Goal: Navigation & Orientation: Find specific page/section

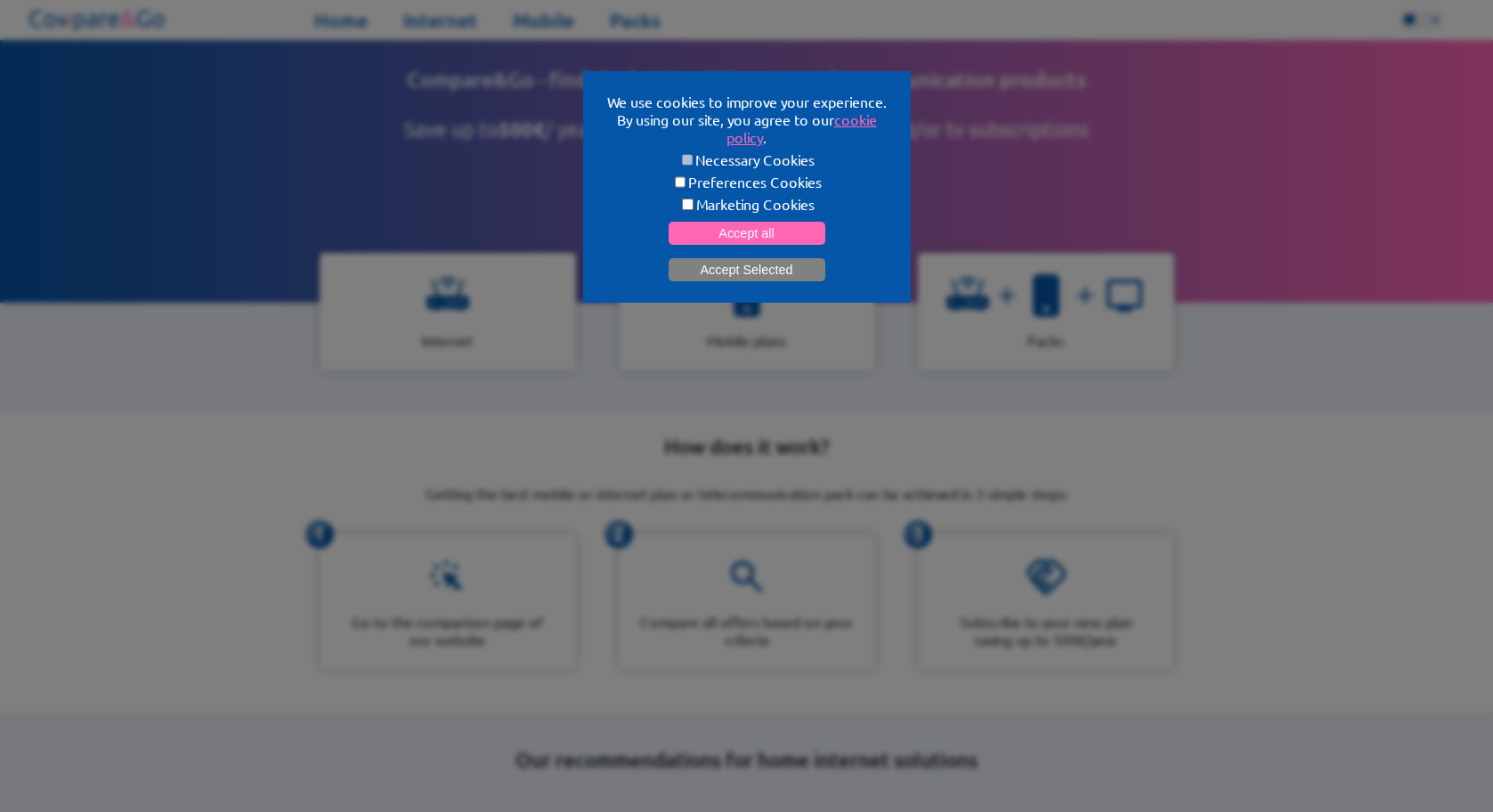
click at [704, 268] on button "Accept Selected" at bounding box center [746, 269] width 157 height 23
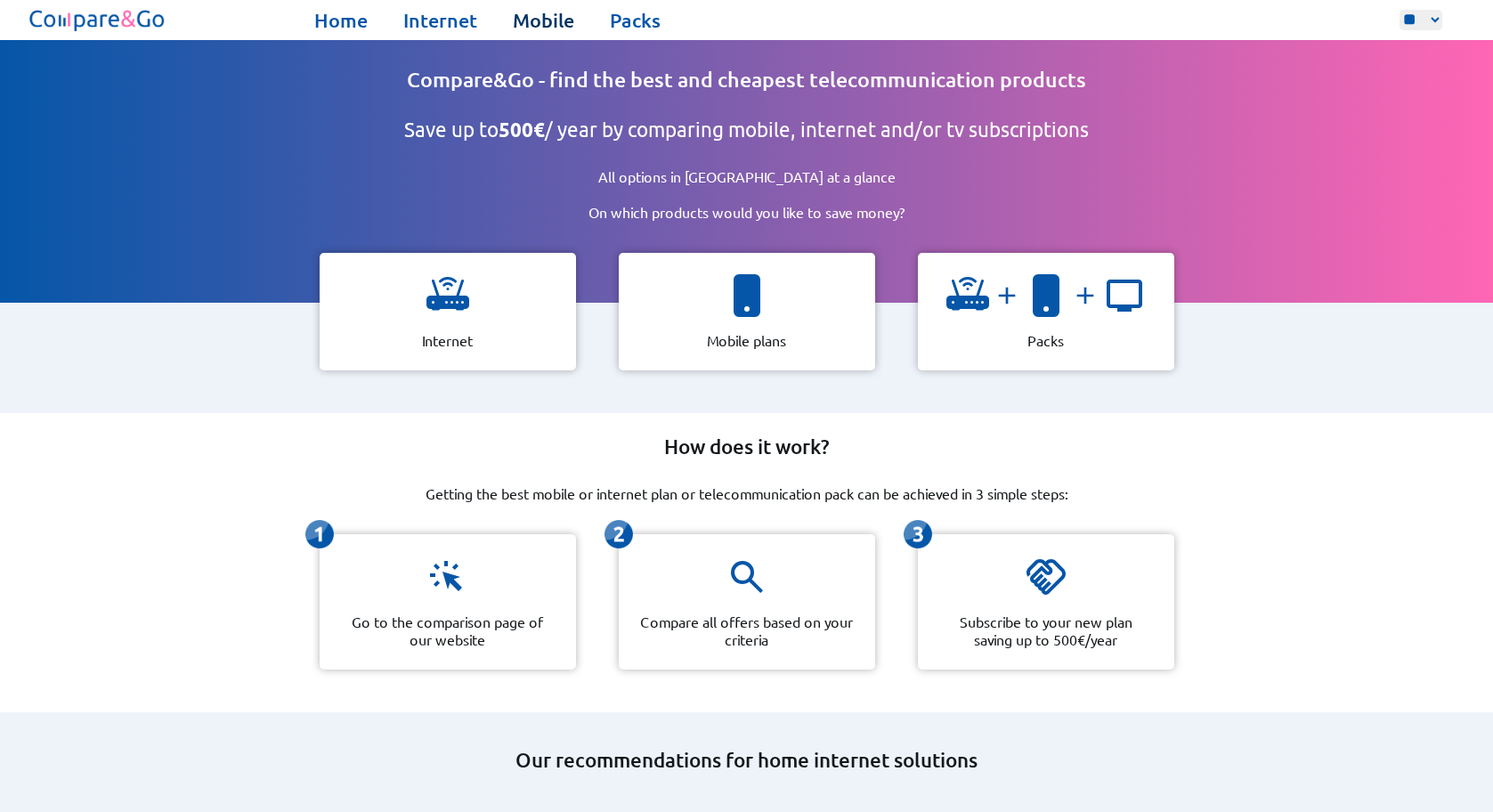
click at [540, 20] on link "Mobile" at bounding box center [543, 20] width 61 height 25
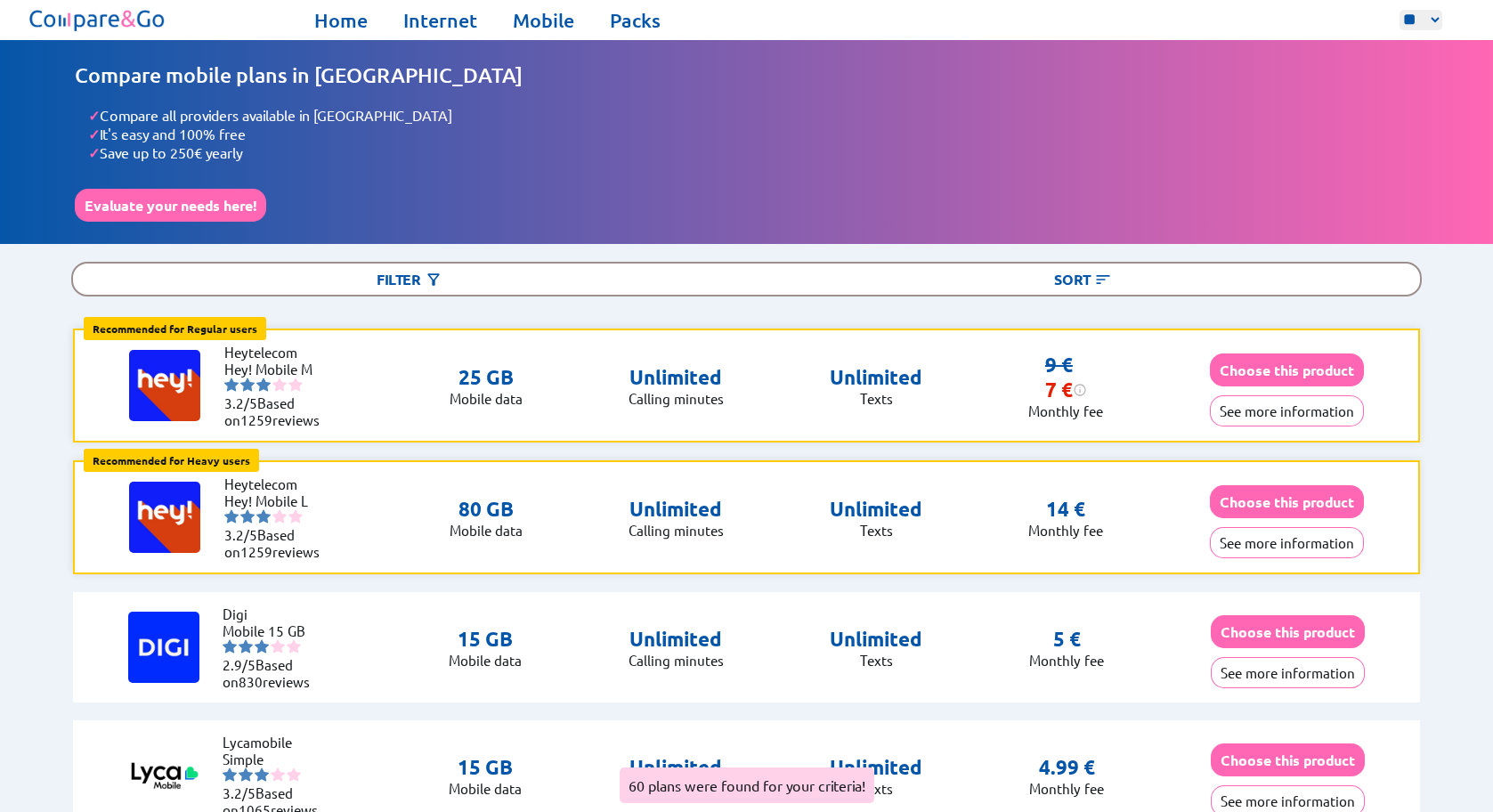
click at [73, 23] on img at bounding box center [97, 20] width 144 height 32
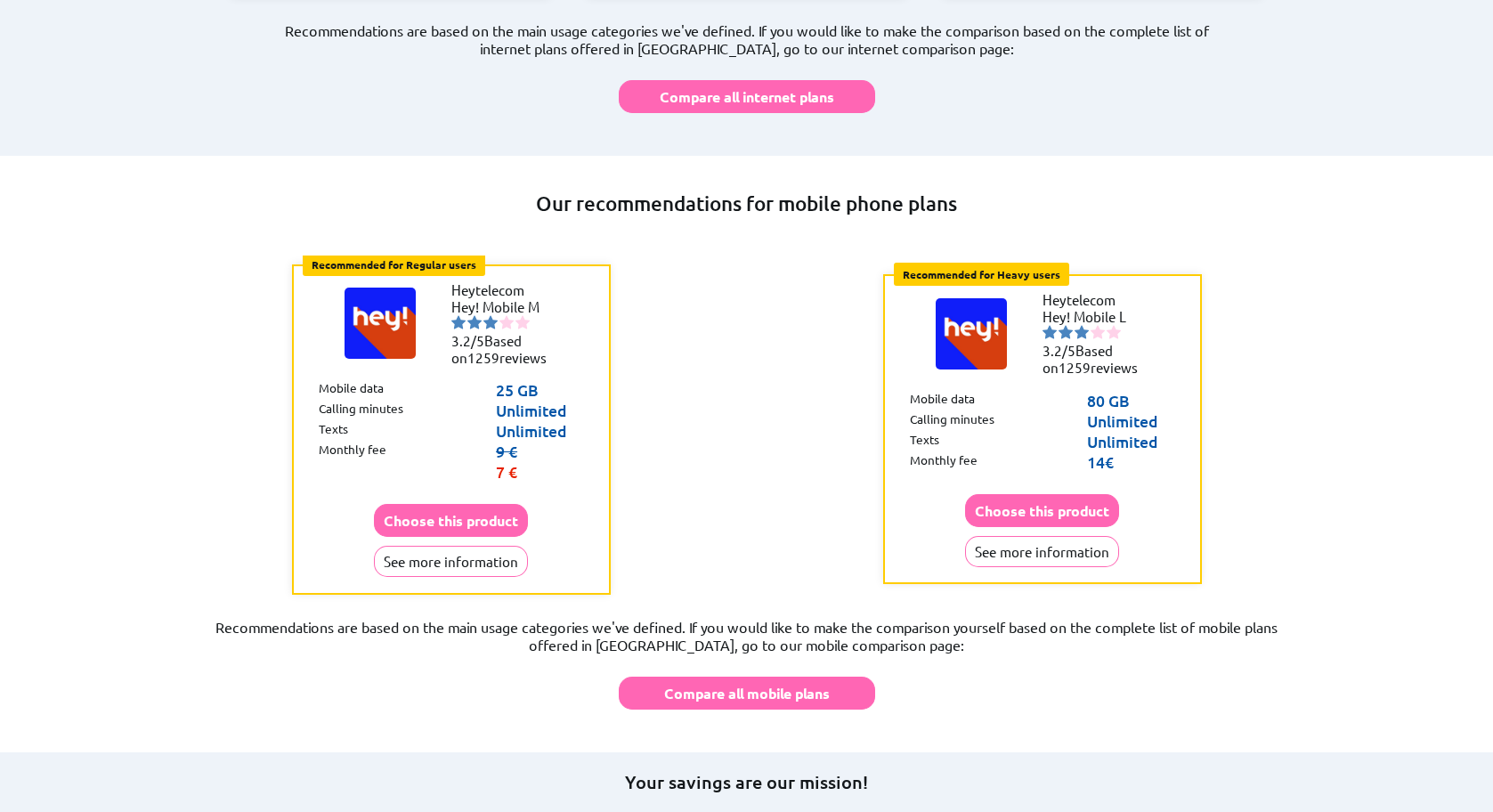
scroll to position [1492, 0]
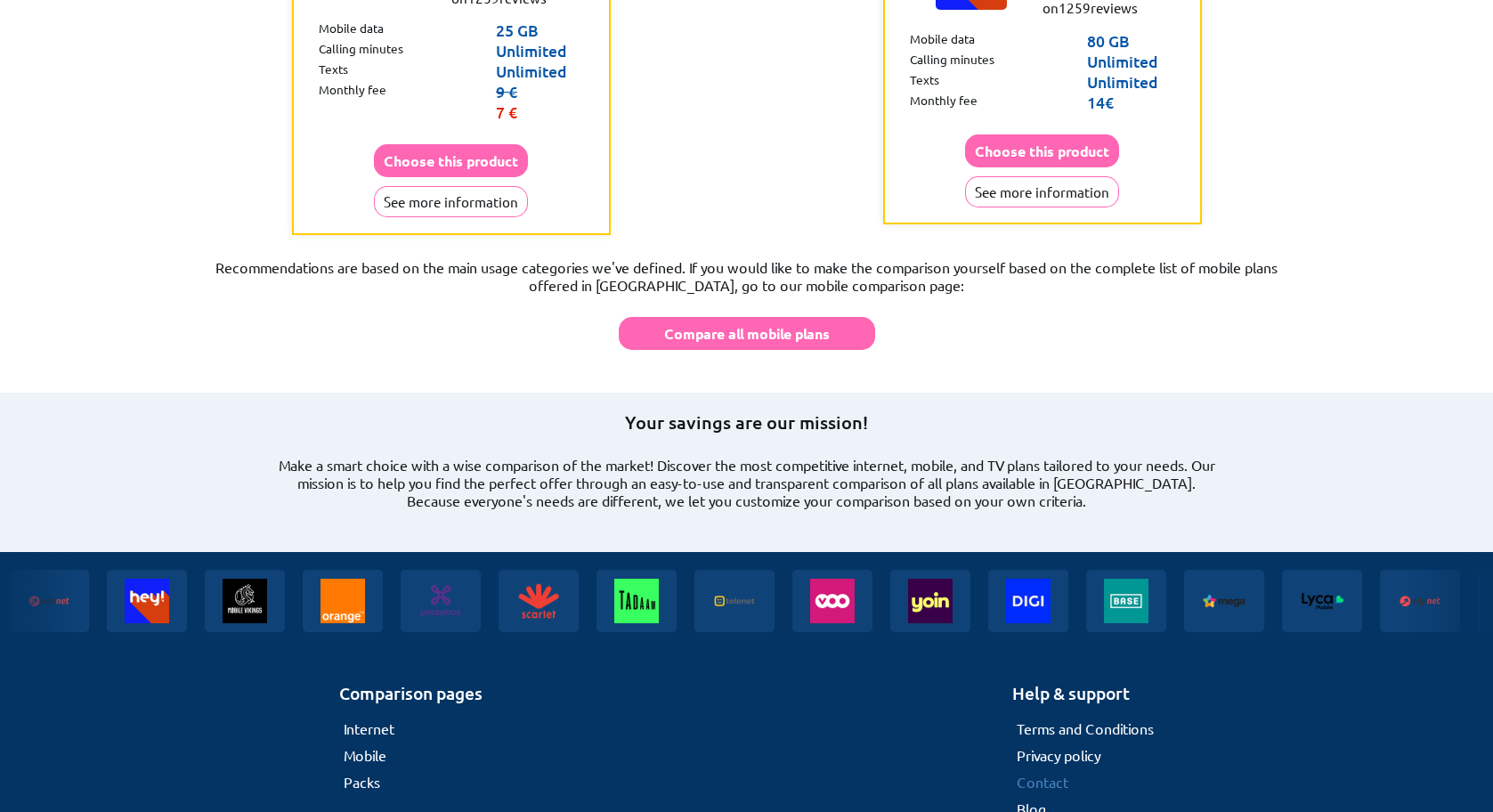
click at [1044, 773] on link "Contact" at bounding box center [1043, 781] width 52 height 18
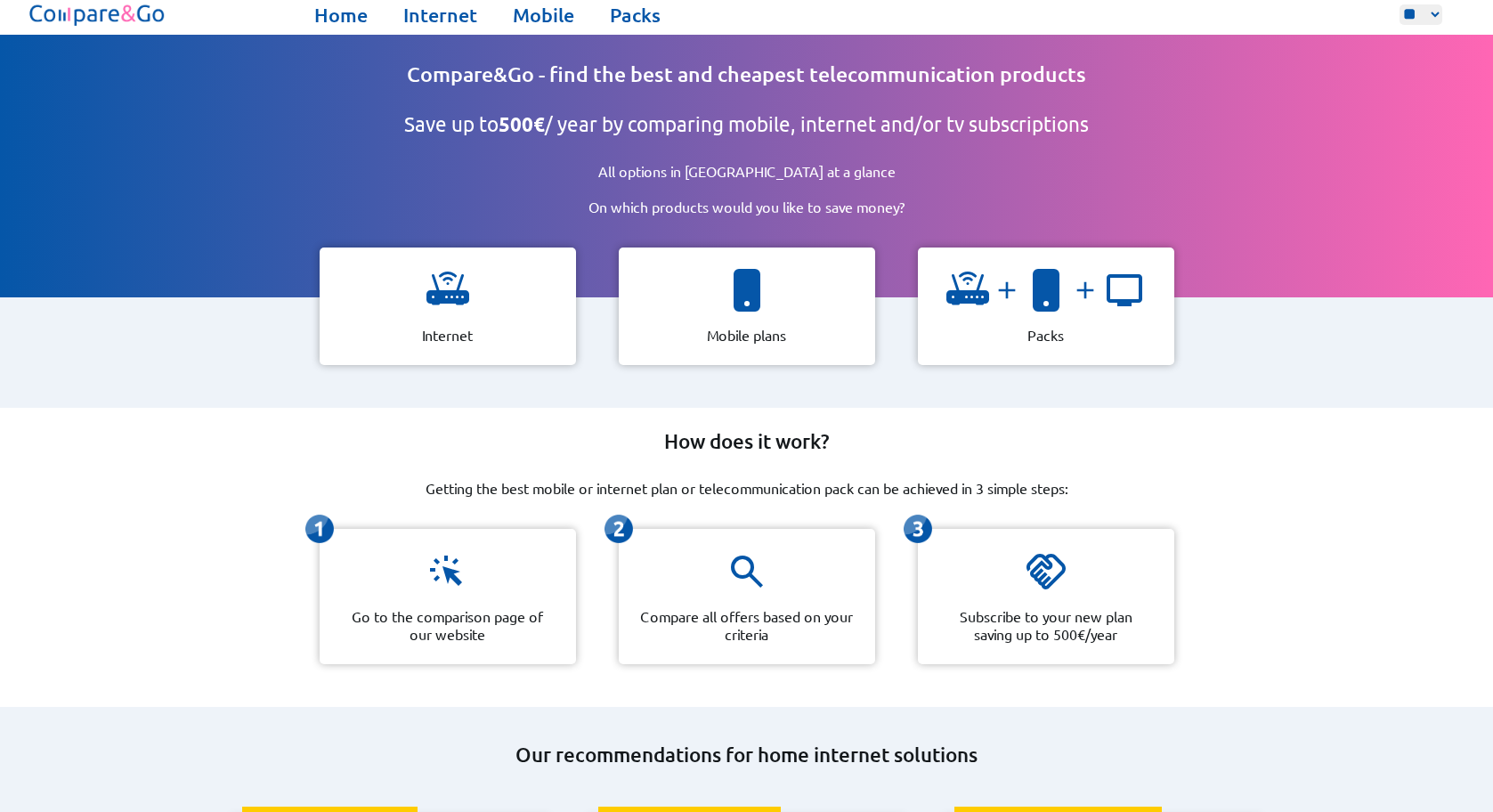
scroll to position [0, 0]
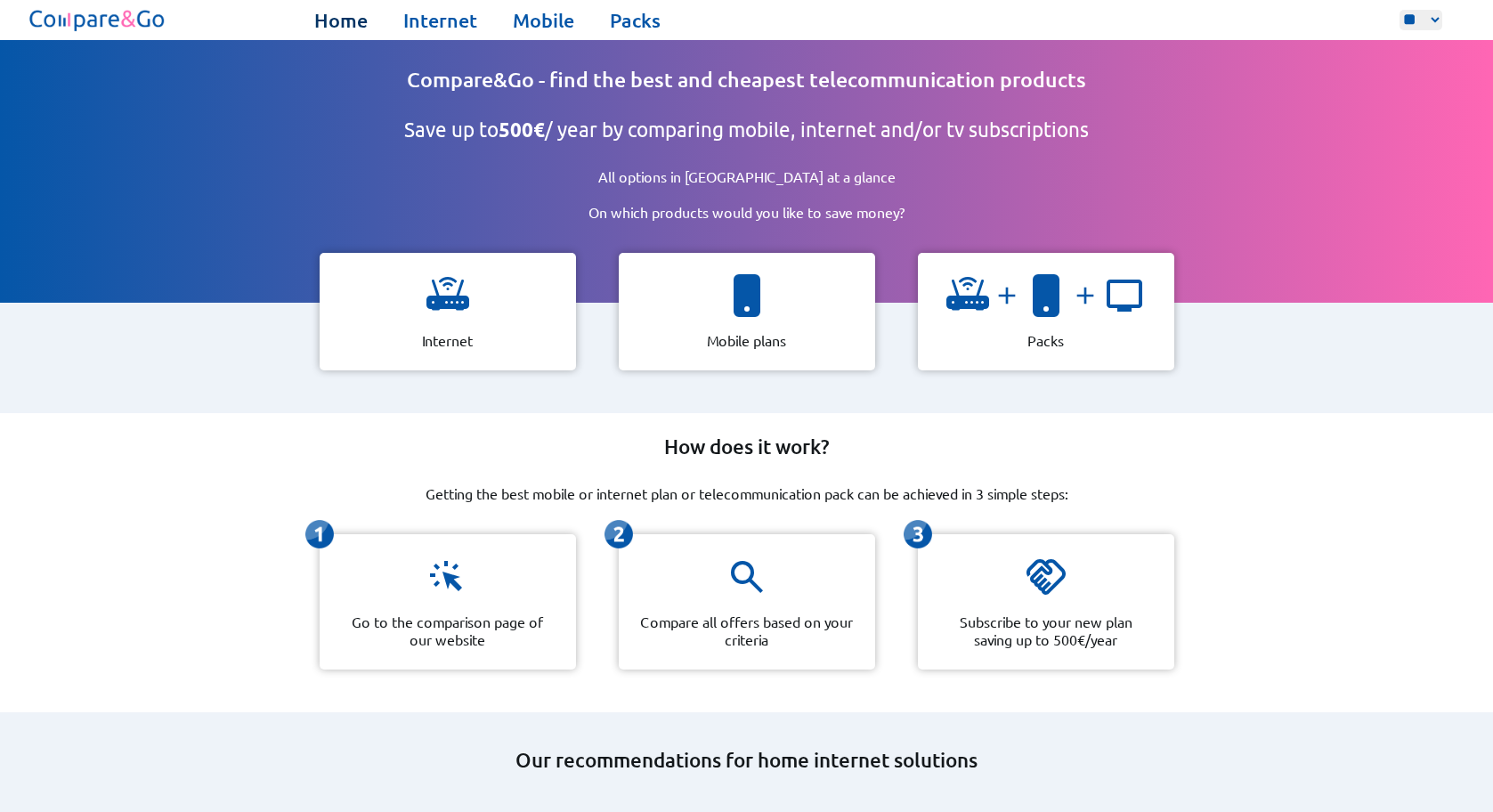
click at [325, 17] on link "Home" at bounding box center [341, 20] width 54 height 25
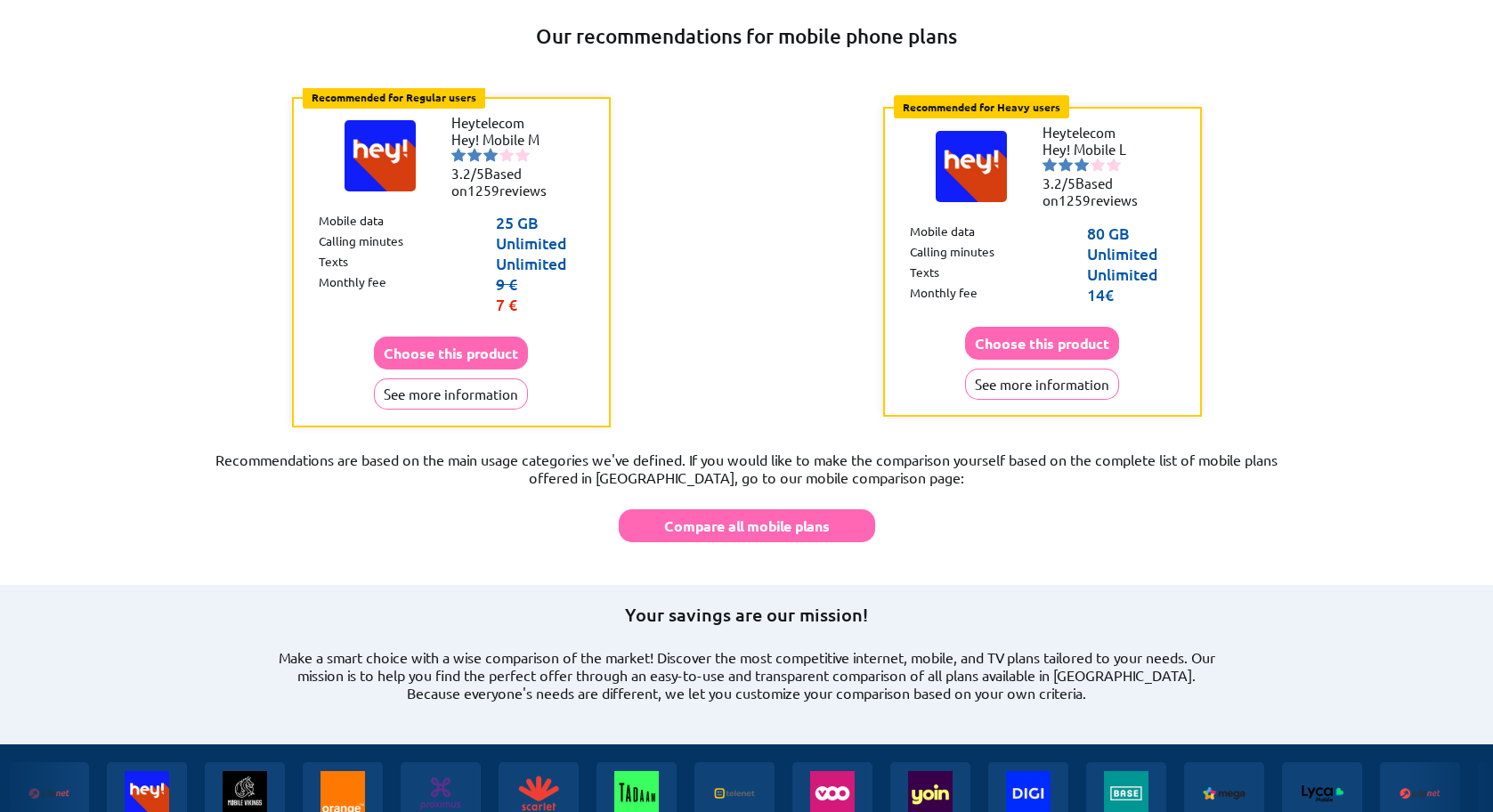
scroll to position [1492, 0]
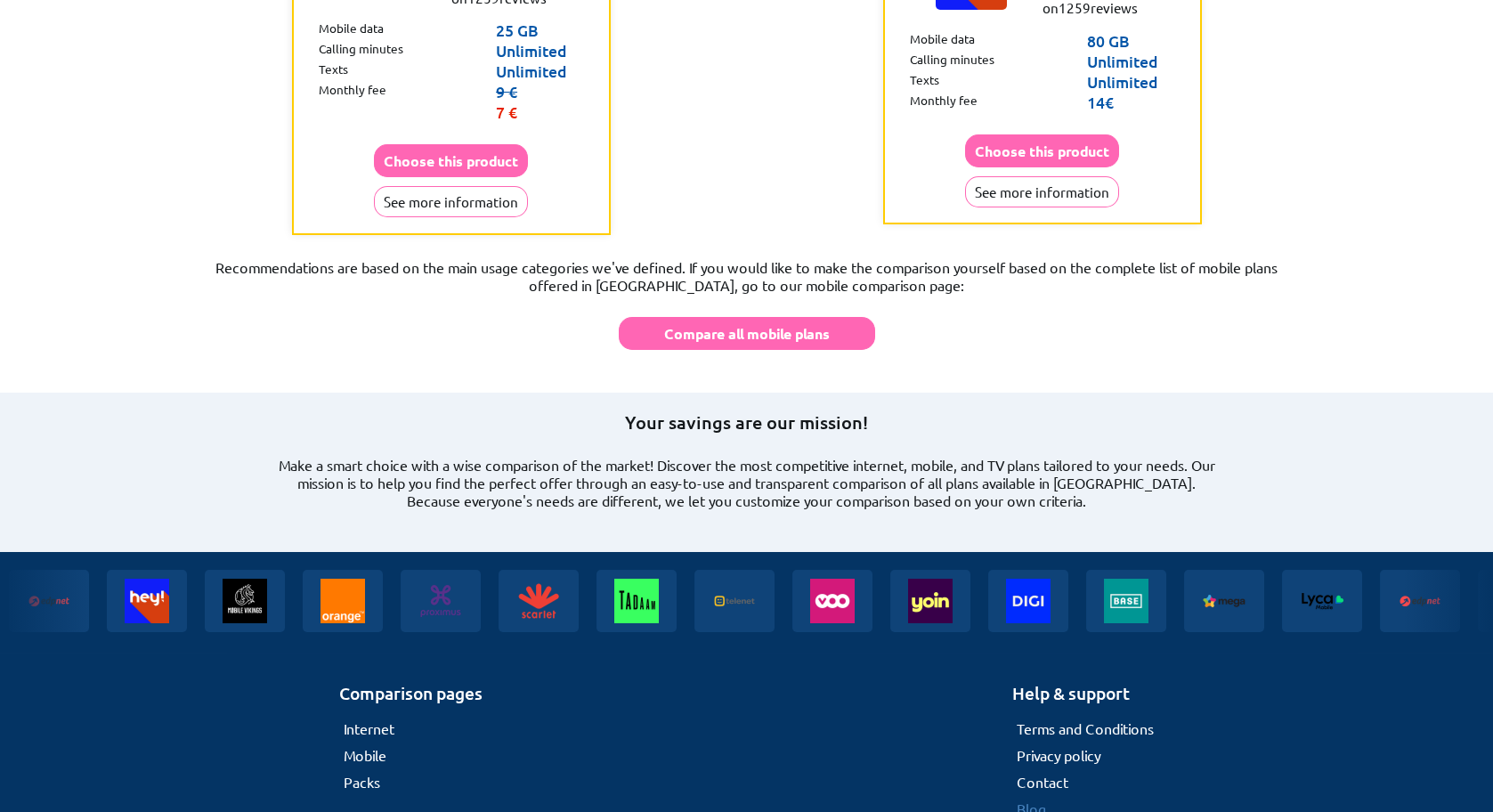
click at [1030, 799] on link "Blog" at bounding box center [1032, 807] width 30 height 18
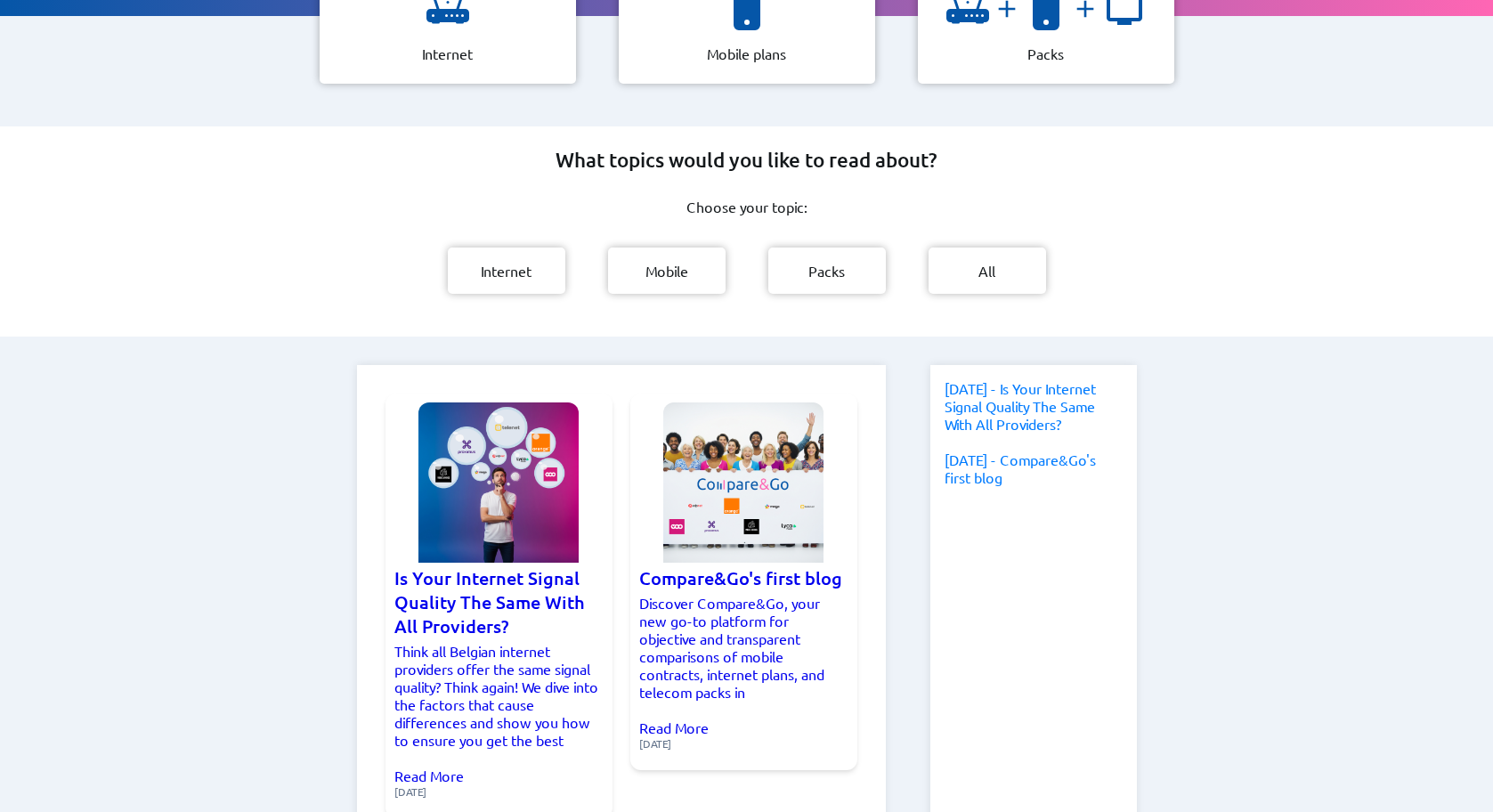
scroll to position [719, 0]
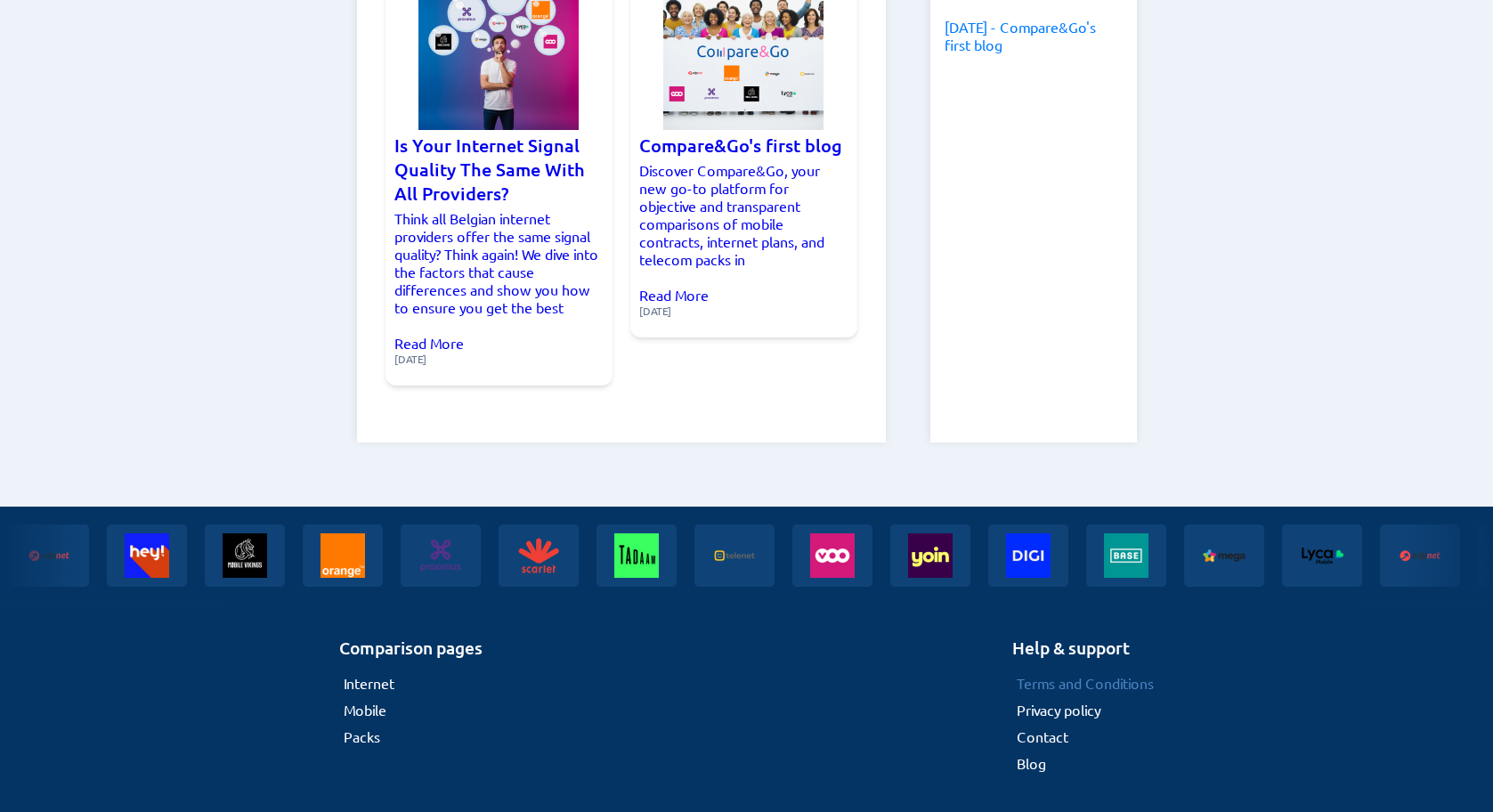
click at [1078, 674] on link "Terms and Conditions" at bounding box center [1086, 682] width 137 height 18
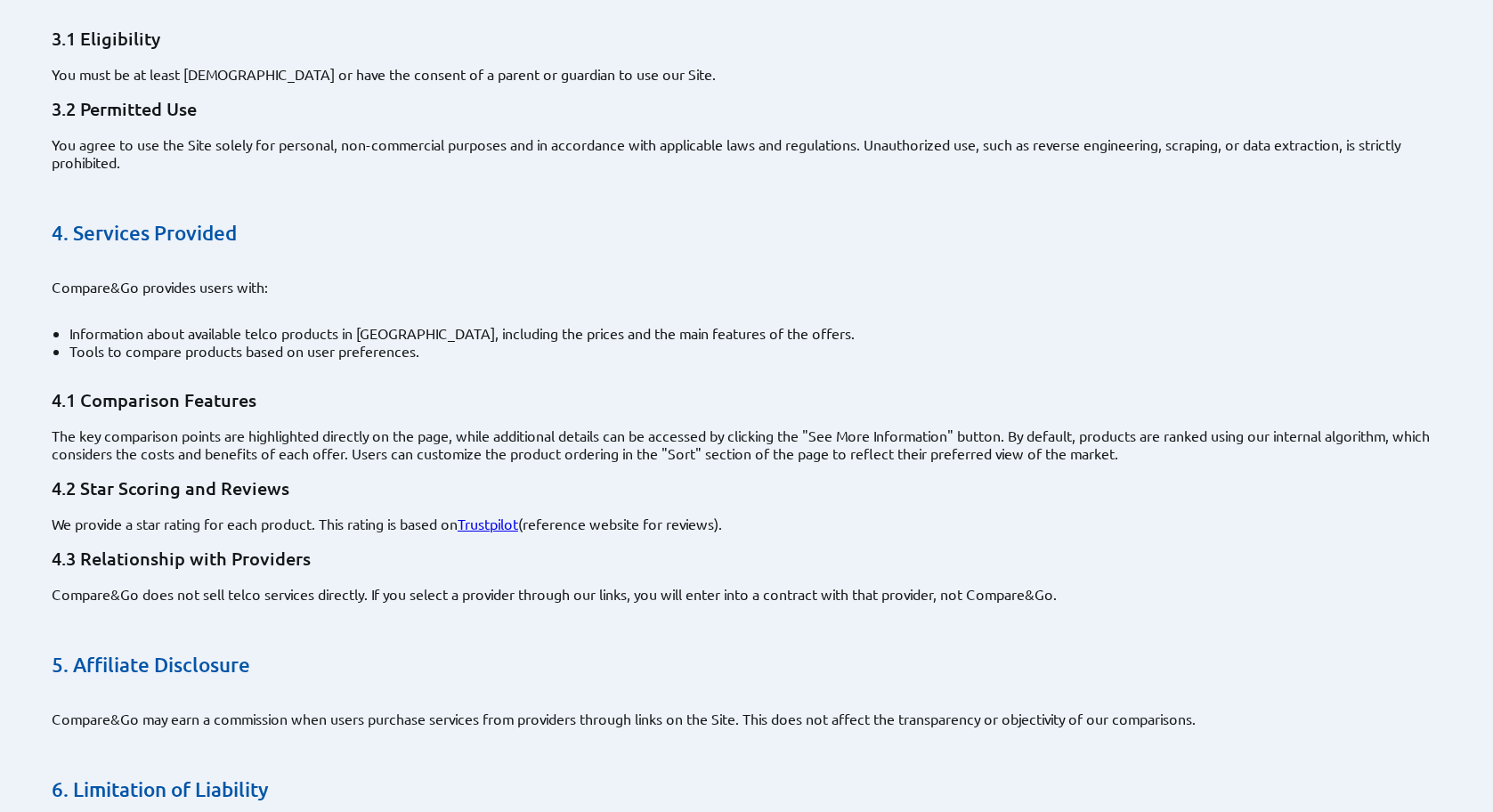
scroll to position [623, 0]
click at [479, 514] on link "Trustpilot" at bounding box center [488, 522] width 60 height 18
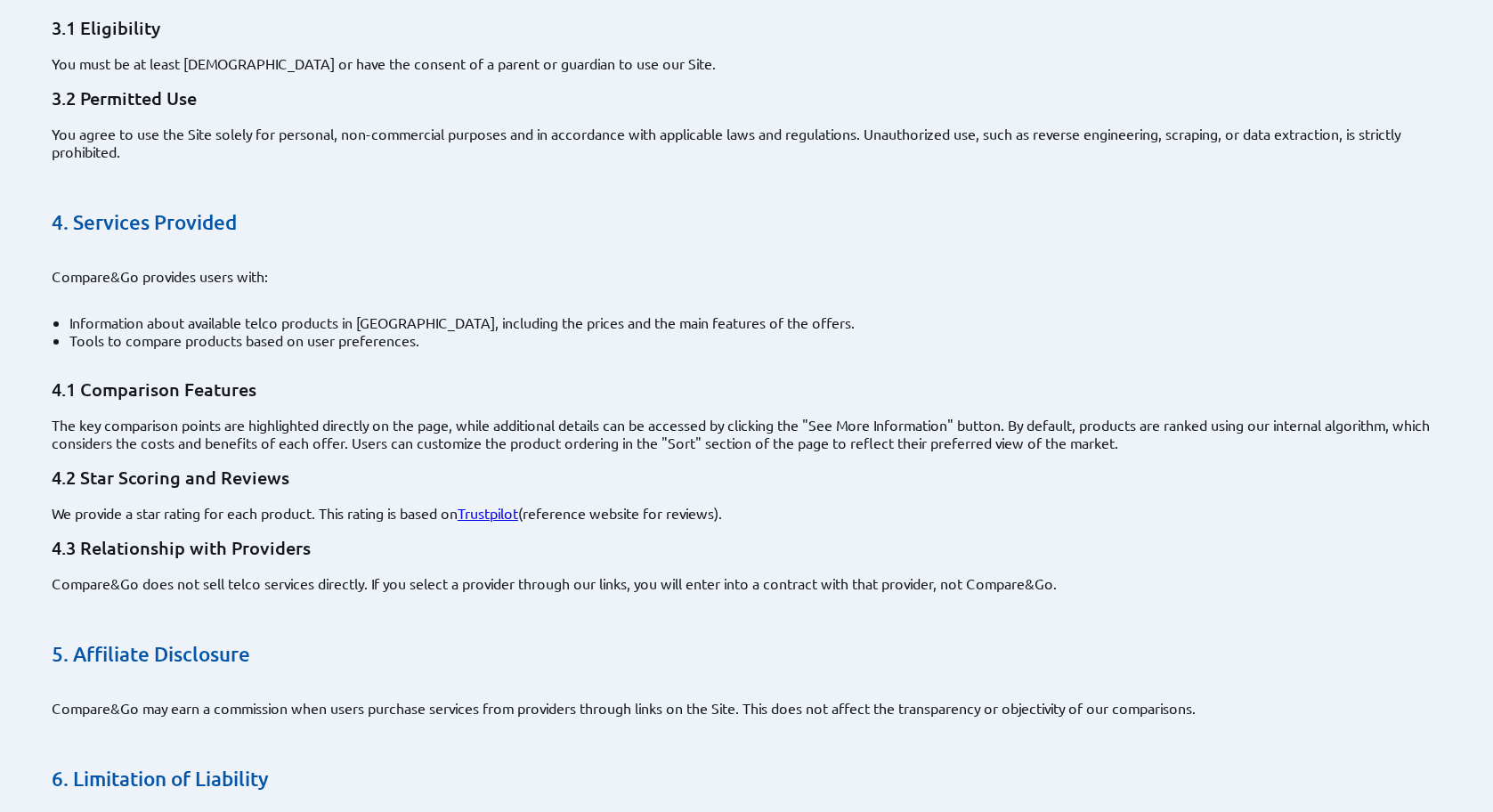
scroll to position [534, 0]
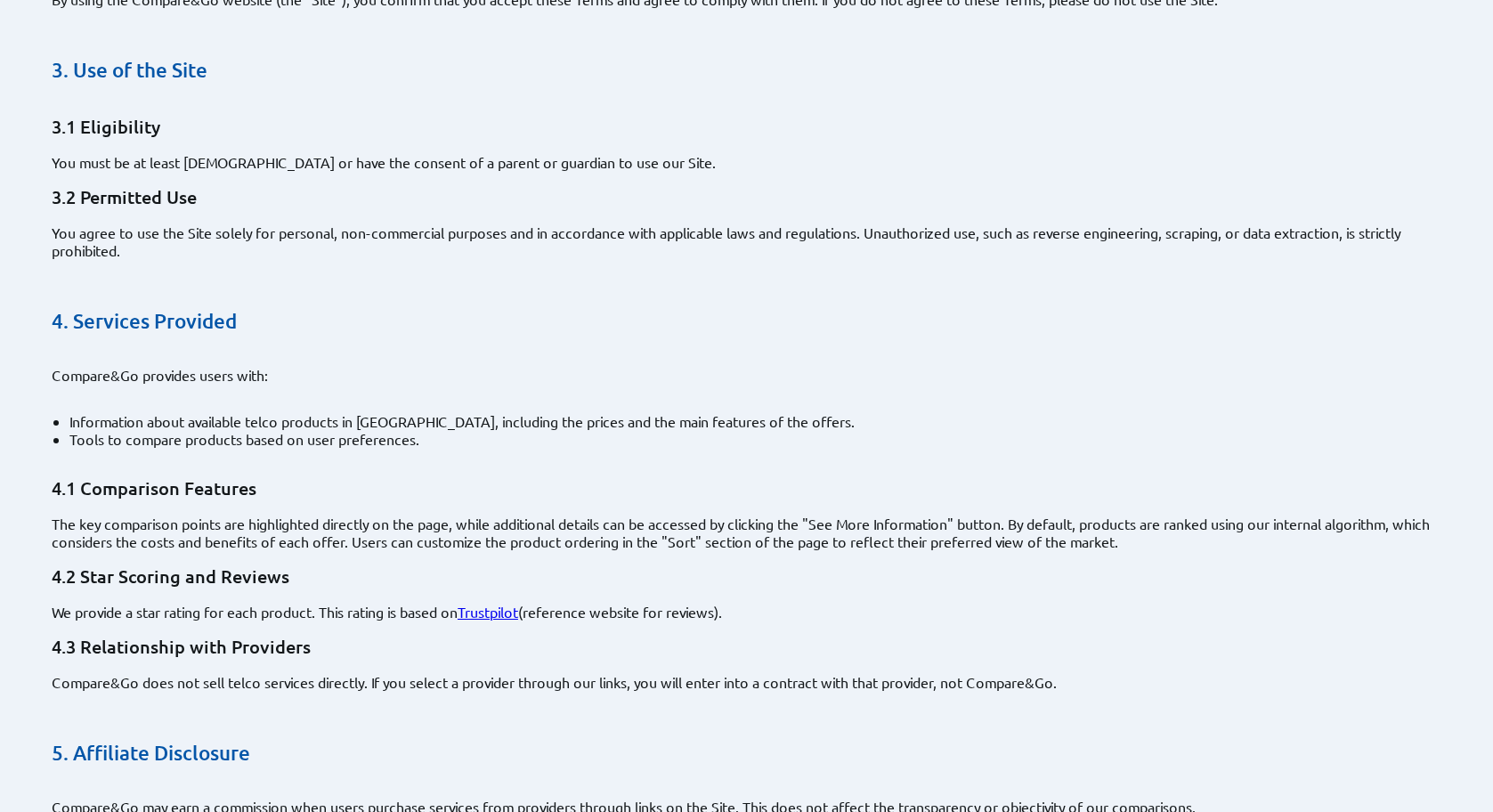
click at [745, 514] on p "The key comparison points are highlighted directly on the page, while additiona…" at bounding box center [754, 532] width 1404 height 35
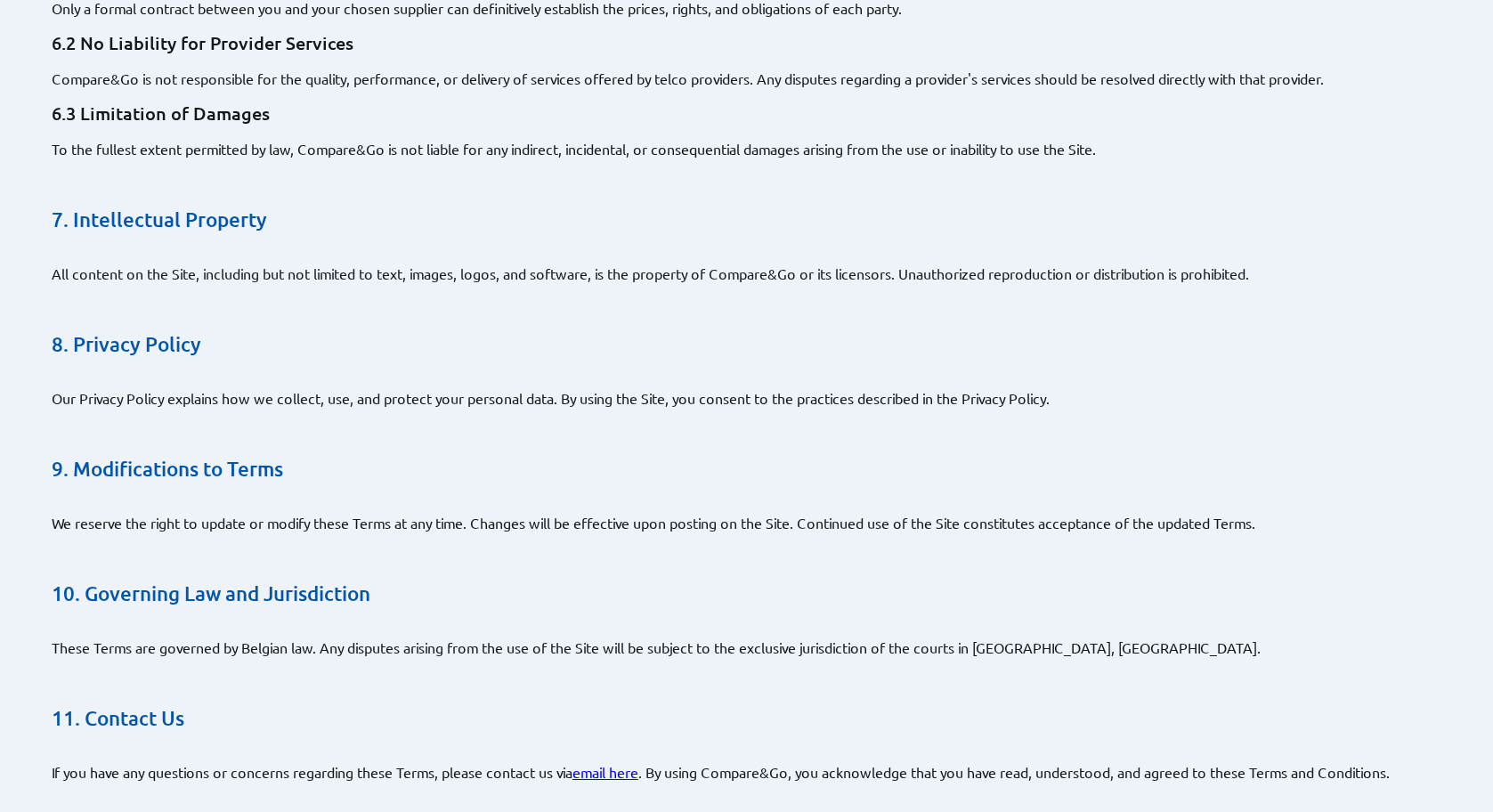
scroll to position [1780, 0]
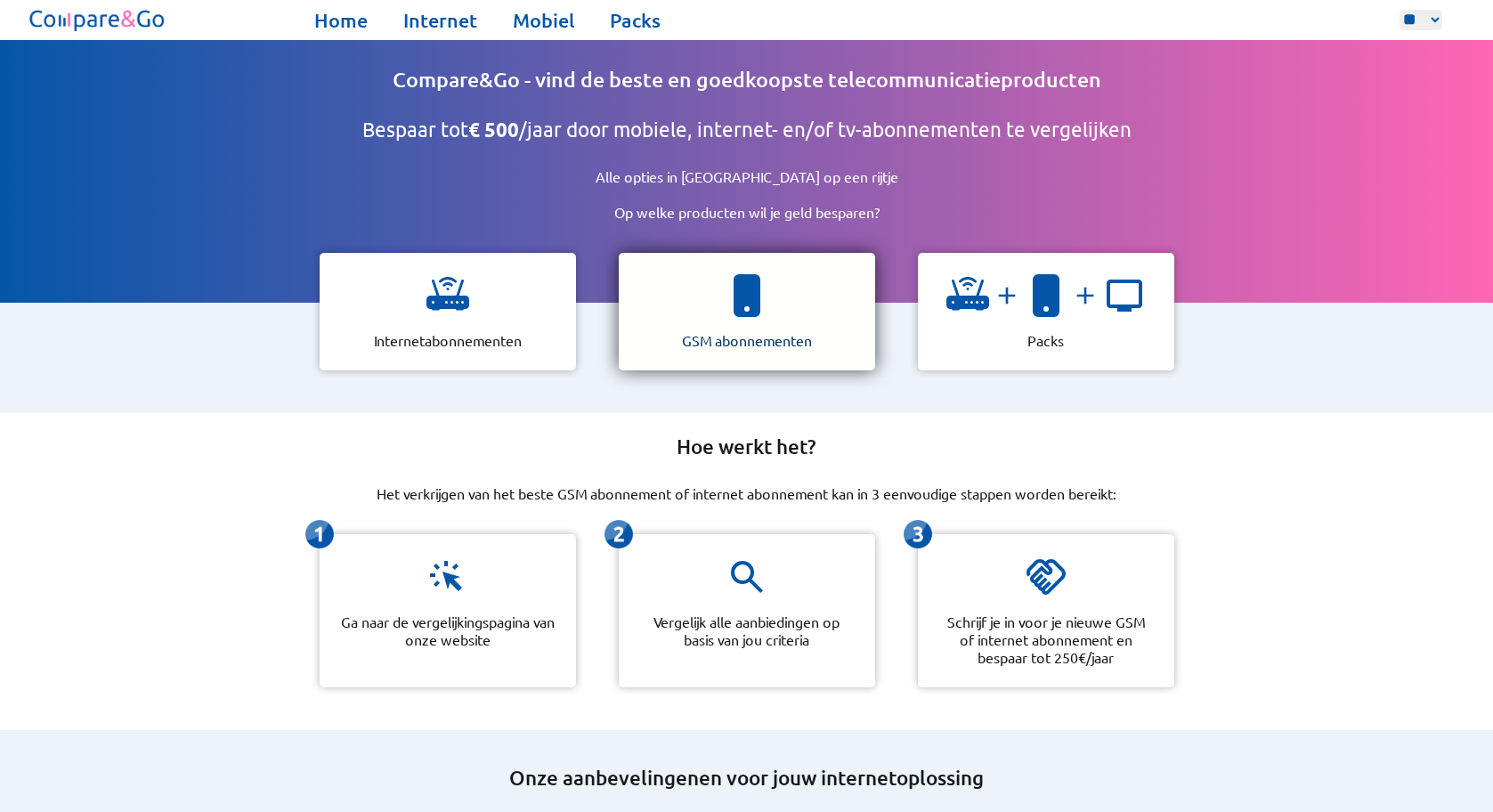
click at [791, 304] on div "GSM abonnementen" at bounding box center [746, 311] width 257 height 118
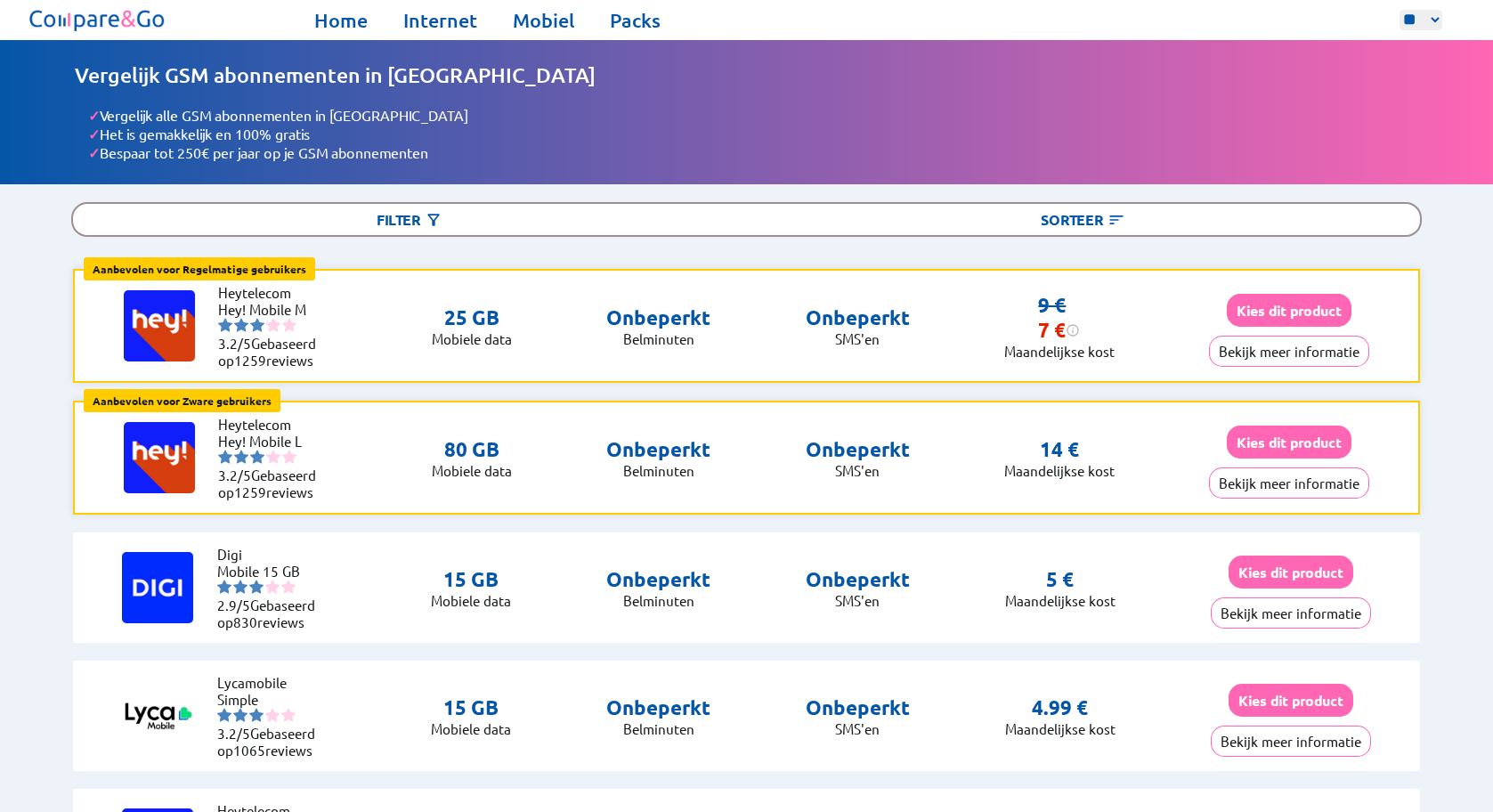
click at [60, 16] on img at bounding box center [97, 20] width 144 height 32
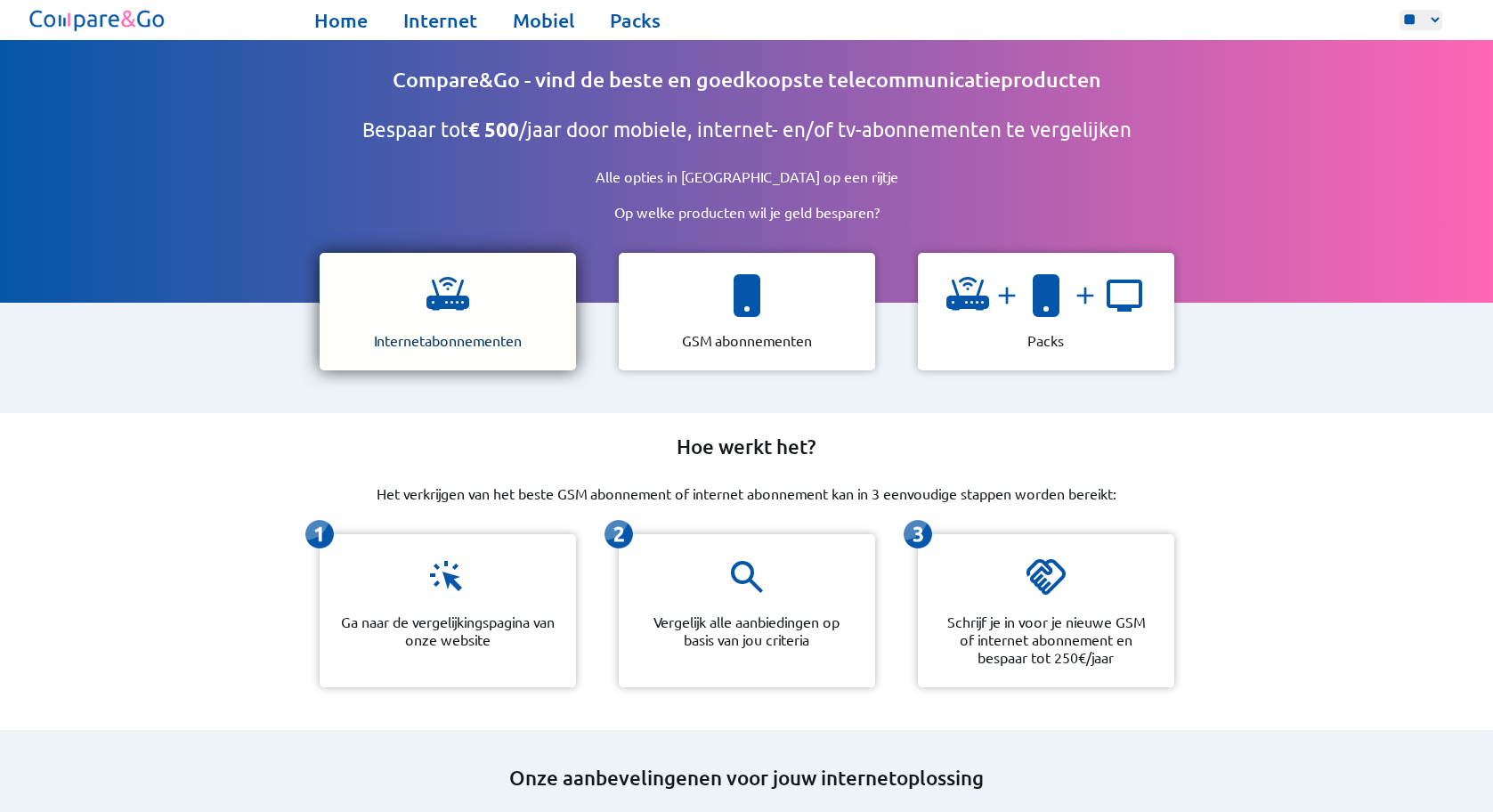
click at [510, 324] on div "Internetabonnementen" at bounding box center [448, 311] width 257 height 118
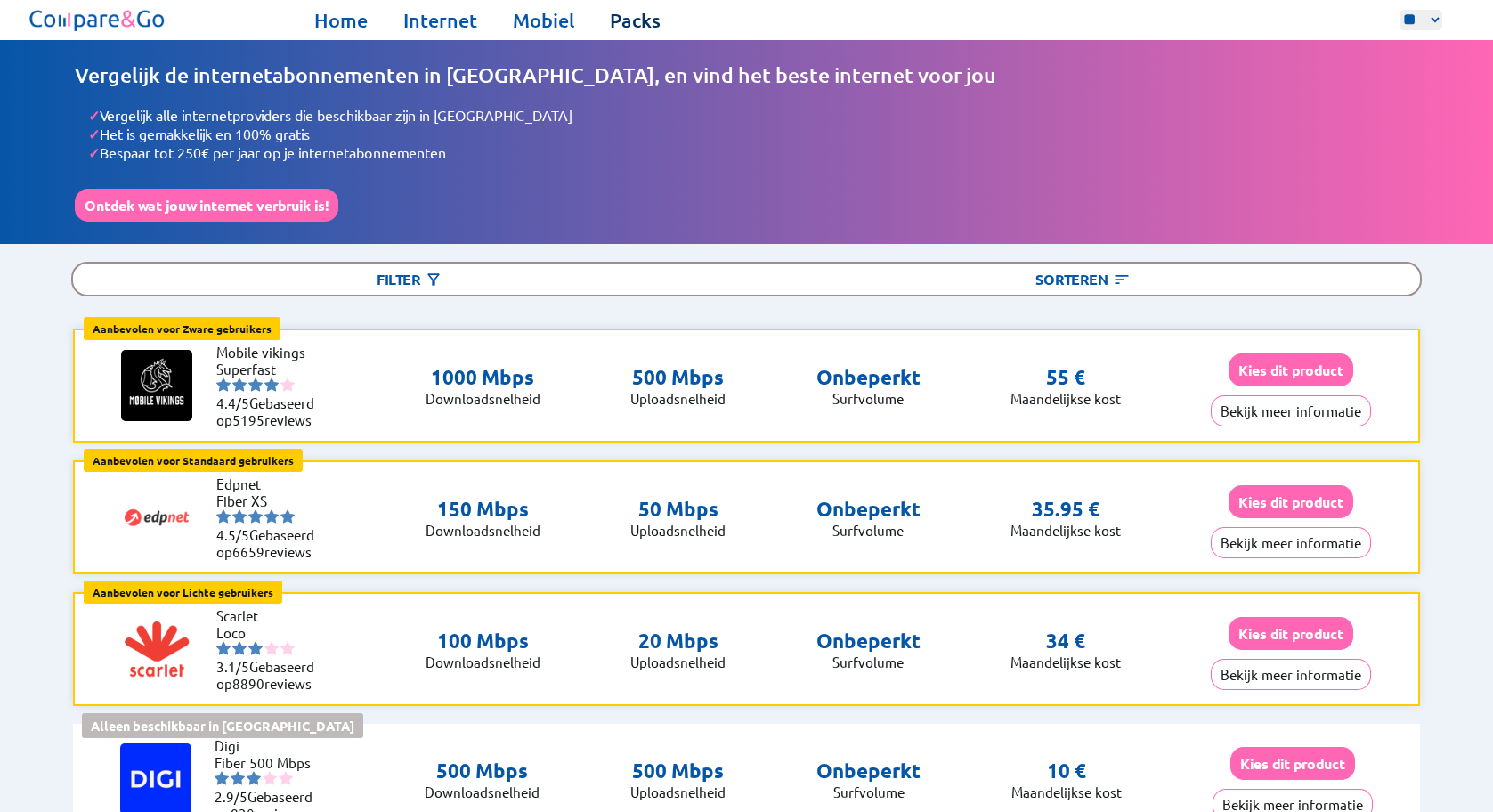
click at [646, 24] on link "Packs" at bounding box center [635, 20] width 51 height 25
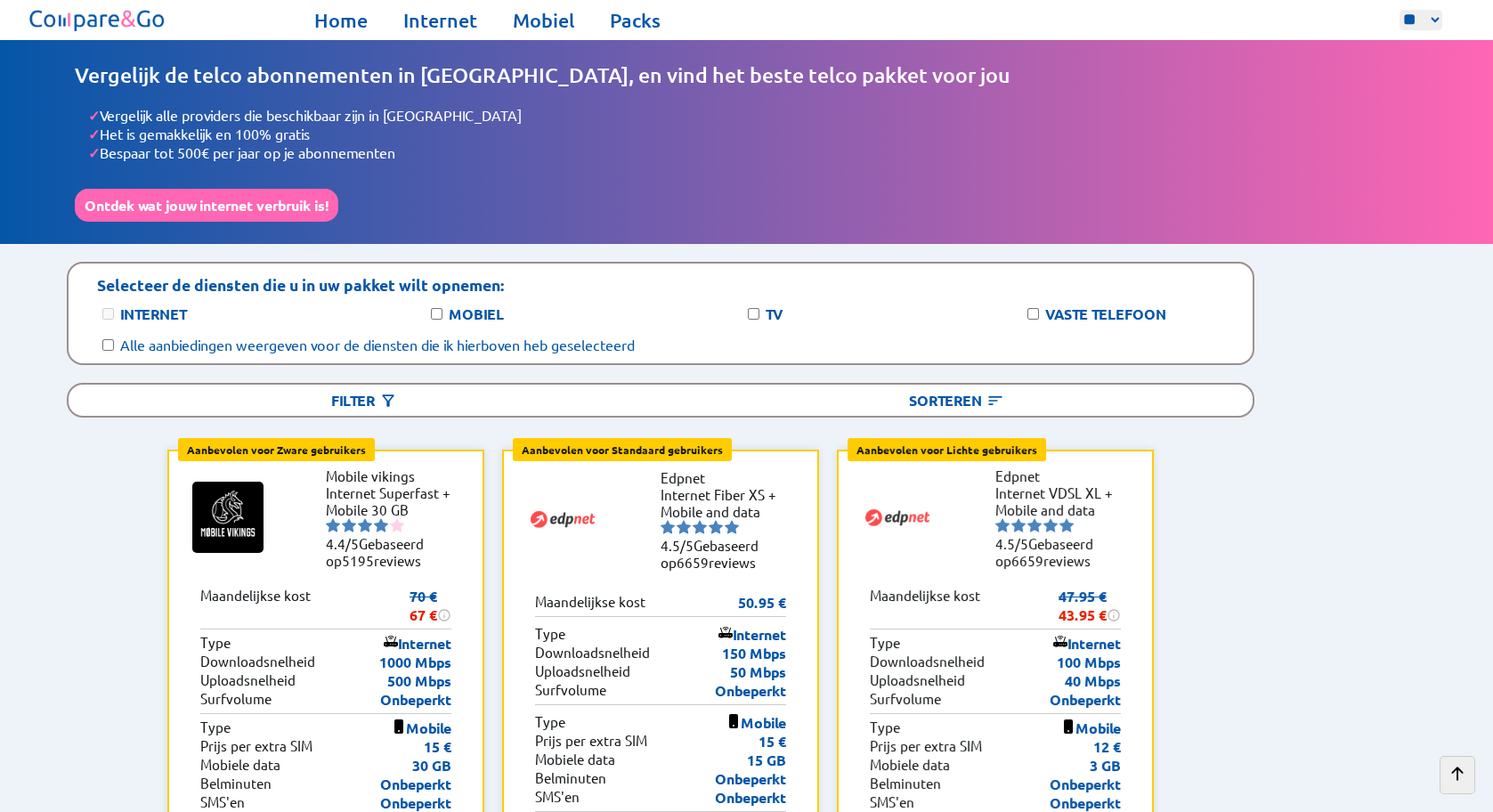
click at [120, 19] on img at bounding box center [97, 20] width 144 height 32
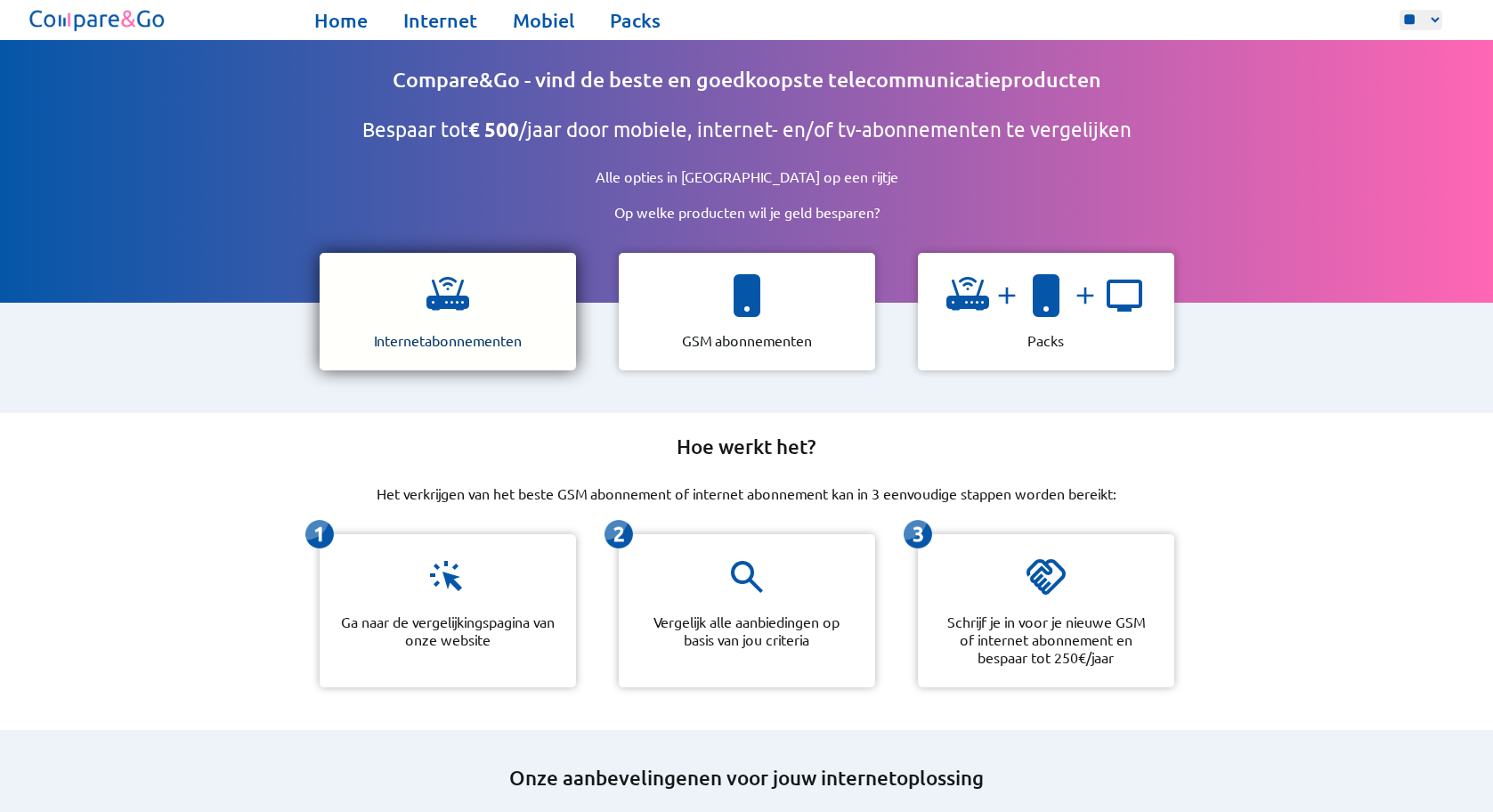
click at [438, 308] on img at bounding box center [448, 296] width 43 height 43
